Goal: Information Seeking & Learning: Learn about a topic

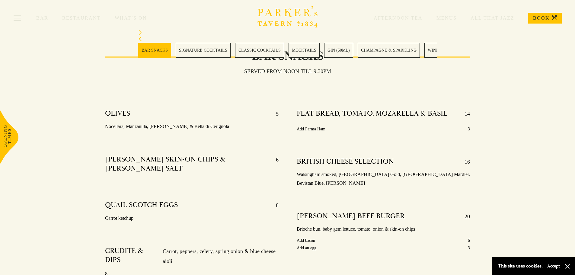
scroll to position [181, 0]
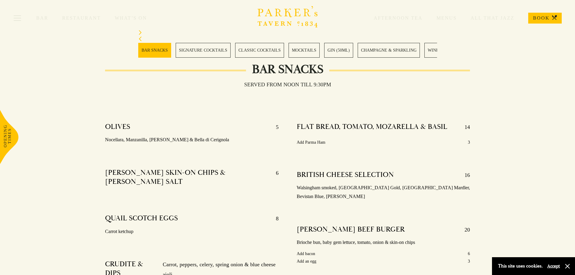
click at [461, 43] on section "BAR SNACKS SIGNATURE COCKTAILS CLASSIC COCKTAILS MOCKTAILS GIN (50ML) CHAMPAGNE…" at bounding box center [287, 44] width 575 height 58
click at [456, 49] on section "BAR SNACKS SIGNATURE COCKTAILS CLASSIC COCKTAILS MOCKTAILS GIN (50ML) CHAMPAGNE…" at bounding box center [287, 44] width 575 height 58
click at [384, 49] on link "CHAMPAGNE & SPARKLING" at bounding box center [389, 50] width 62 height 15
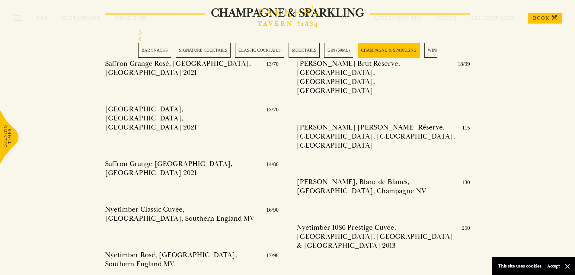
scroll to position [1318, 0]
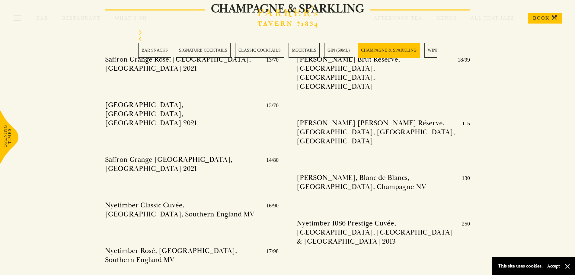
click at [339, 50] on link "GIN (50ML)" at bounding box center [338, 50] width 29 height 15
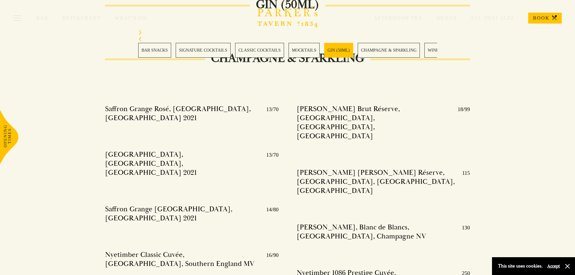
scroll to position [1265, 0]
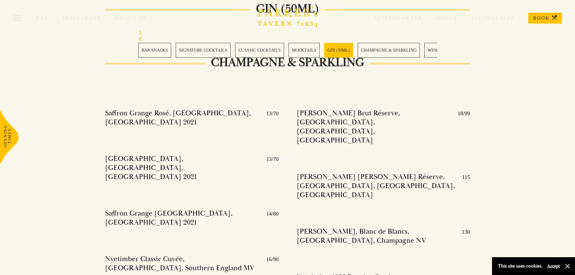
click at [342, 86] on div at bounding box center [287, 95] width 383 height 18
click at [301, 48] on link "MOCKTAILS" at bounding box center [304, 50] width 31 height 15
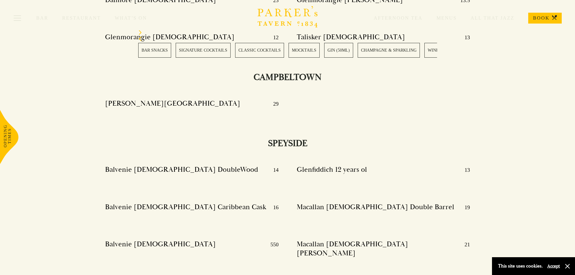
scroll to position [5388, 0]
